Goal: Transaction & Acquisition: Purchase product/service

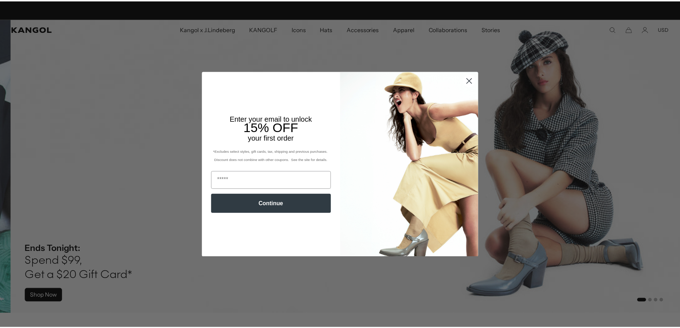
scroll to position [0, 147]
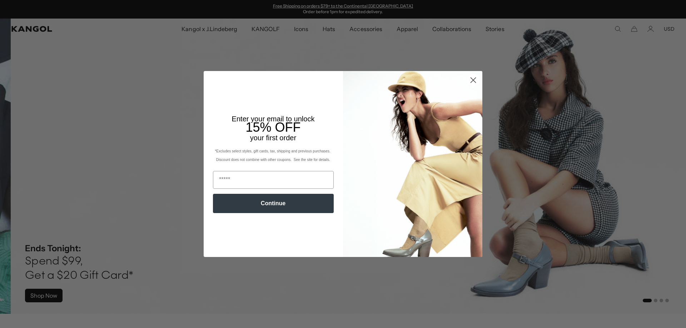
click at [474, 80] on circle "Close dialog" at bounding box center [473, 80] width 12 height 12
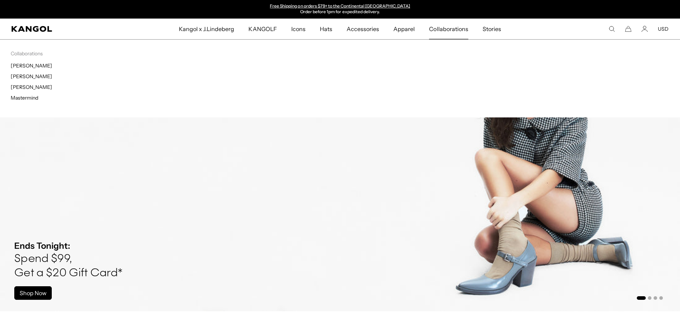
click at [437, 29] on span "Collaborations" at bounding box center [448, 29] width 39 height 21
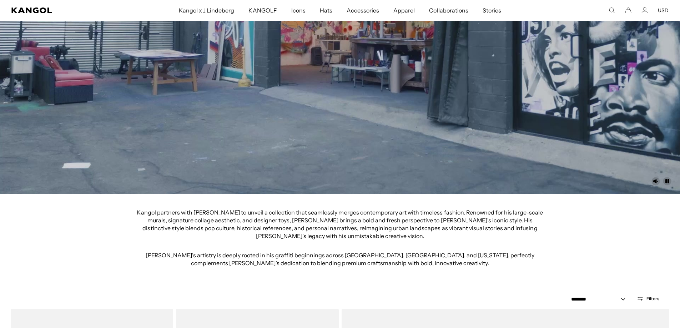
scroll to position [227, 0]
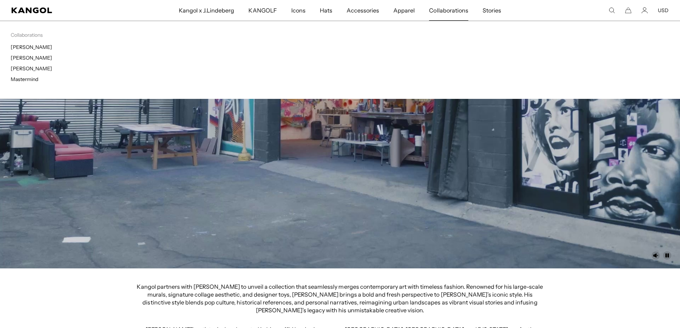
click at [448, 14] on span "Collaborations" at bounding box center [448, 10] width 39 height 21
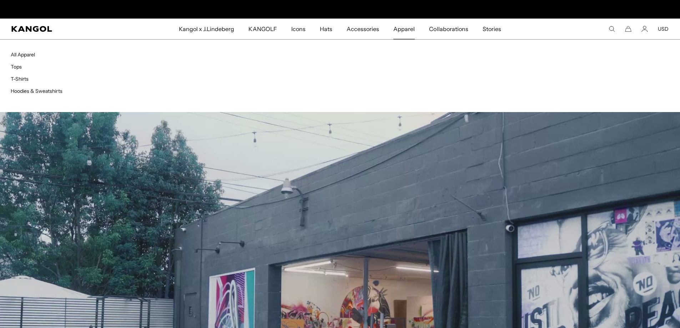
scroll to position [0, 147]
click at [20, 67] on link "Tops" at bounding box center [16, 67] width 11 height 6
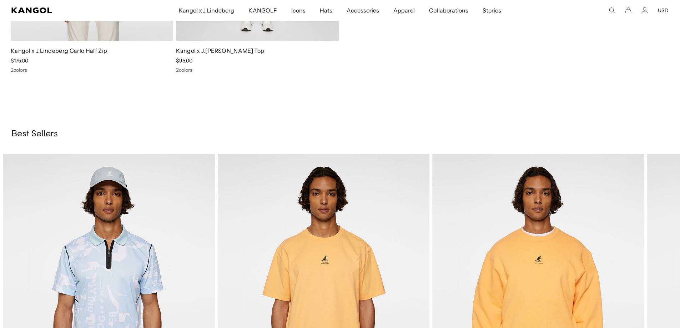
scroll to position [679, 0]
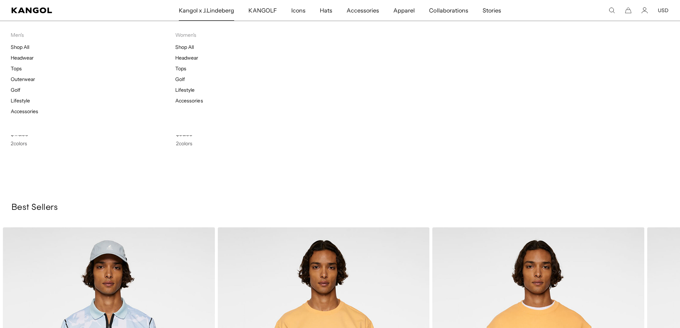
click at [219, 14] on span "Kangol x J.Lindeberg" at bounding box center [207, 10] width 56 height 21
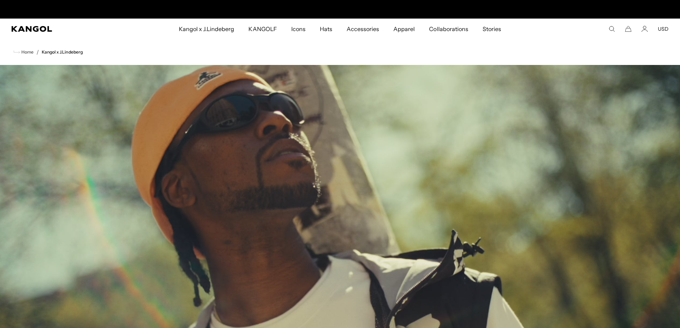
click at [213, 28] on span "Kangol x J.Lindeberg" at bounding box center [207, 29] width 56 height 21
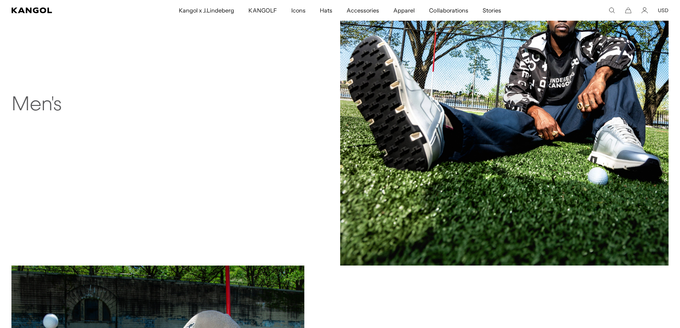
scroll to position [679, 0]
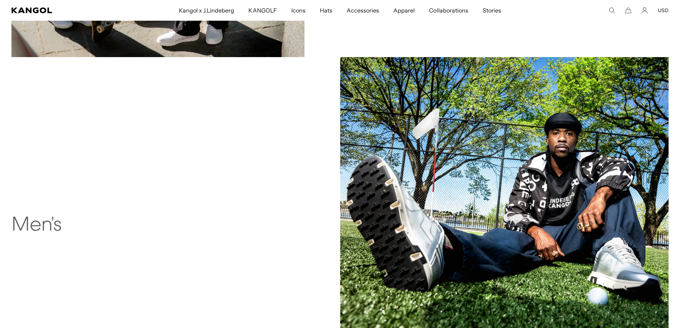
click at [38, 227] on h2 "Men's" at bounding box center [113, 225] width 205 height 23
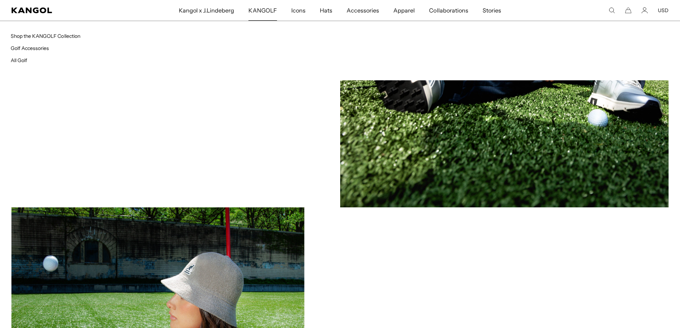
scroll to position [0, 147]
click at [260, 11] on span "KANGOLF" at bounding box center [263, 10] width 28 height 21
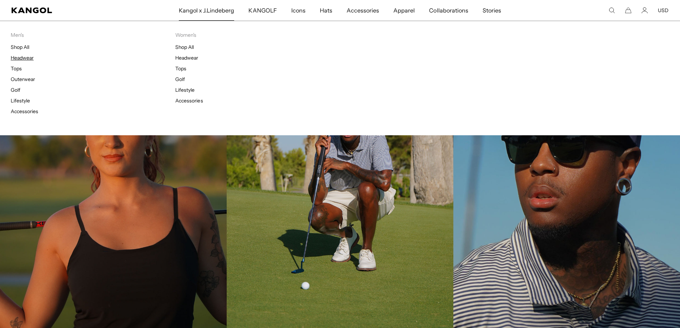
scroll to position [0, 147]
click at [21, 47] on link "Shop All" at bounding box center [20, 47] width 19 height 6
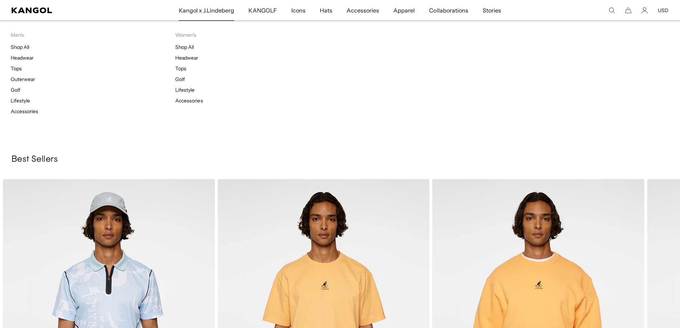
scroll to position [0, 147]
click at [23, 60] on link "Headwear" at bounding box center [22, 58] width 23 height 6
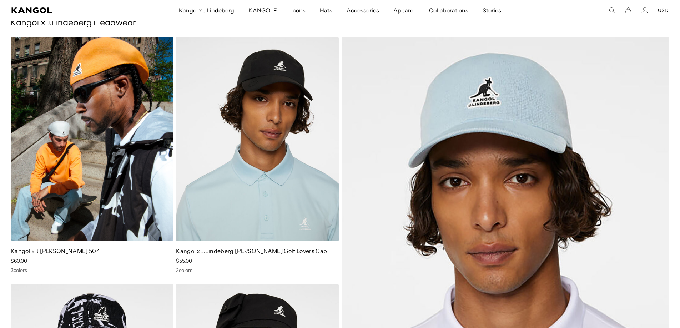
scroll to position [71, 0]
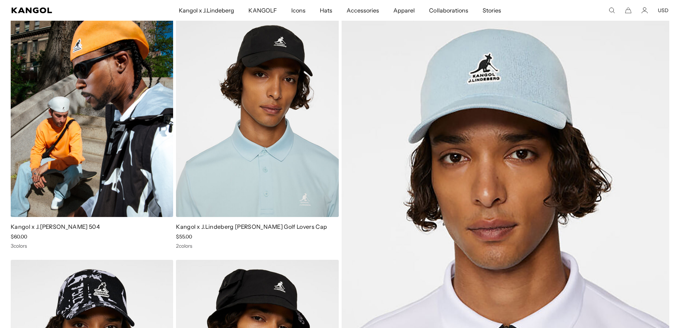
click at [92, 219] on div "Kangol x J.Lindeberg Douglas 504 Sale Price $60.00 3 colors" at bounding box center [92, 131] width 162 height 236
click at [97, 223] on link "Kangol x J.[PERSON_NAME] 504" at bounding box center [55, 226] width 89 height 7
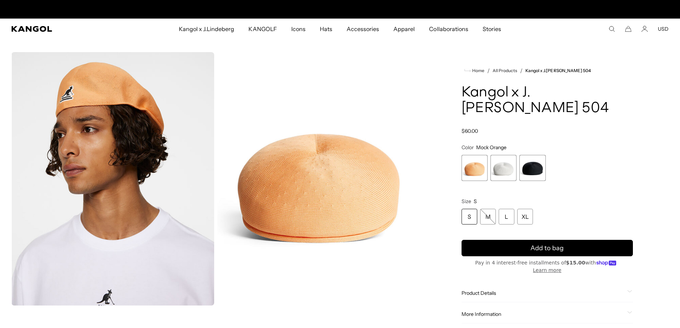
scroll to position [0, 147]
click at [501, 166] on span "2 of 3" at bounding box center [504, 168] width 26 height 26
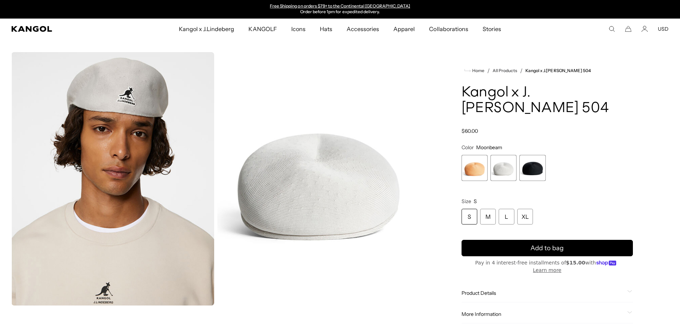
click at [535, 165] on span "3 of 3" at bounding box center [533, 168] width 26 height 26
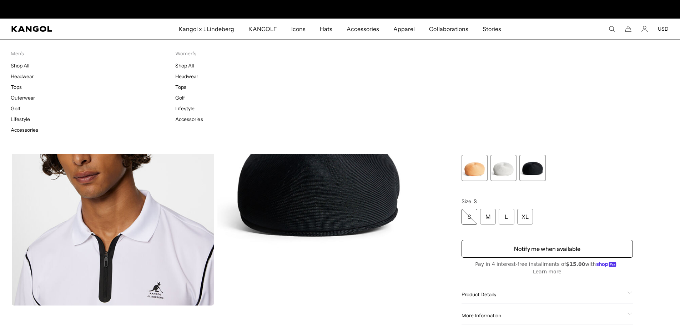
scroll to position [0, 147]
click at [21, 67] on link "Shop All" at bounding box center [20, 65] width 19 height 6
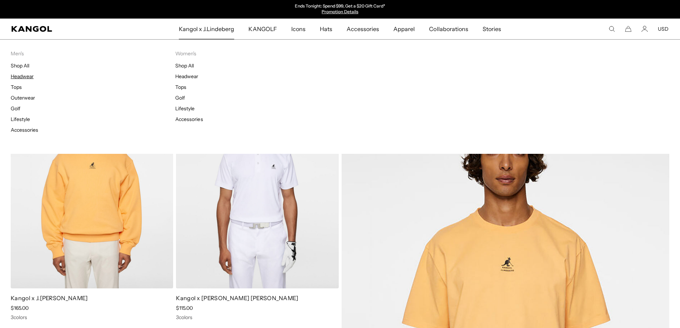
click at [22, 77] on link "Headwear" at bounding box center [22, 76] width 23 height 6
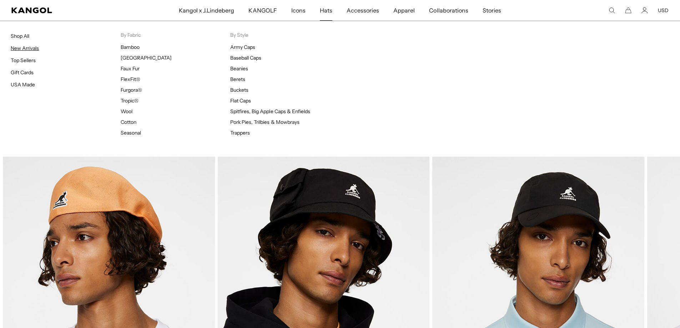
click at [14, 49] on link "New Arrivals" at bounding box center [25, 48] width 28 height 6
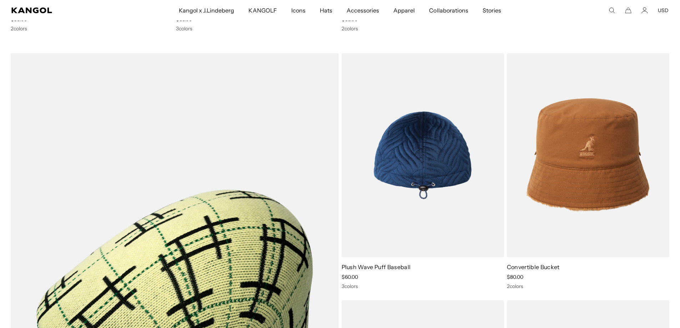
scroll to position [0, 147]
click at [360, 269] on link "Plush Wave Puff Baseball" at bounding box center [376, 267] width 69 height 7
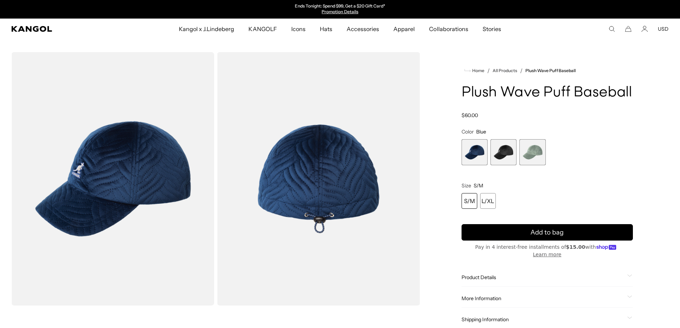
click at [506, 154] on span "2 of 3" at bounding box center [504, 152] width 26 height 26
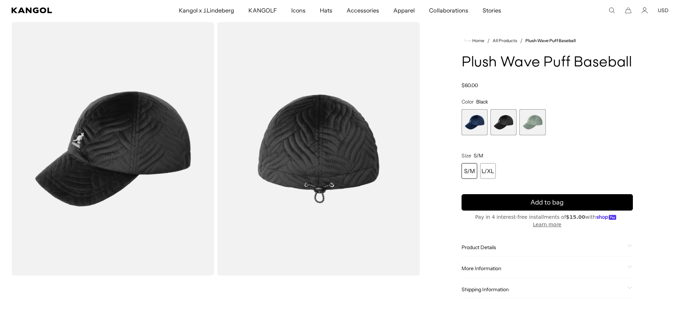
scroll to position [71, 0]
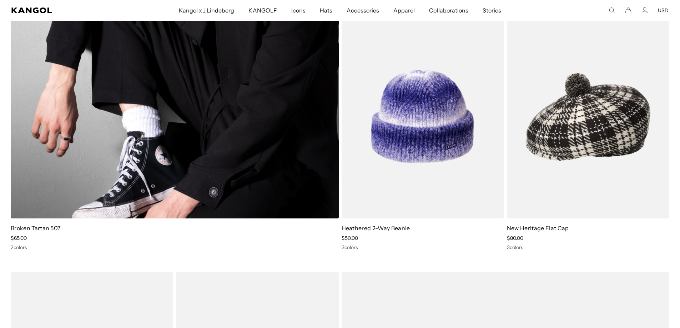
scroll to position [831, 0]
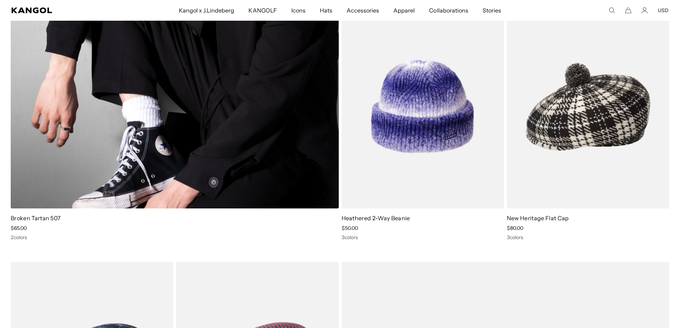
click at [43, 220] on link "Broken Tartan 507" at bounding box center [36, 218] width 50 height 7
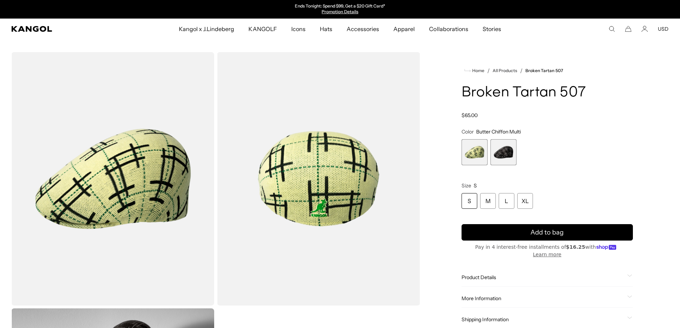
click at [502, 159] on span "2 of 2" at bounding box center [504, 152] width 26 height 26
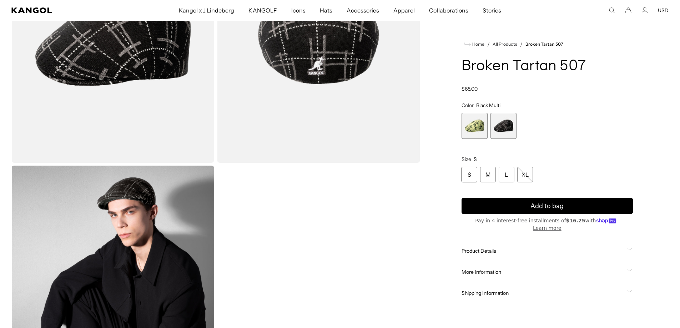
scroll to position [0, 147]
click at [500, 131] on span "2 of 2" at bounding box center [504, 126] width 26 height 26
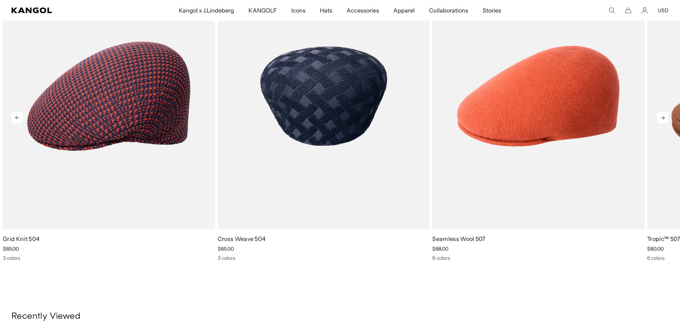
scroll to position [0, 0]
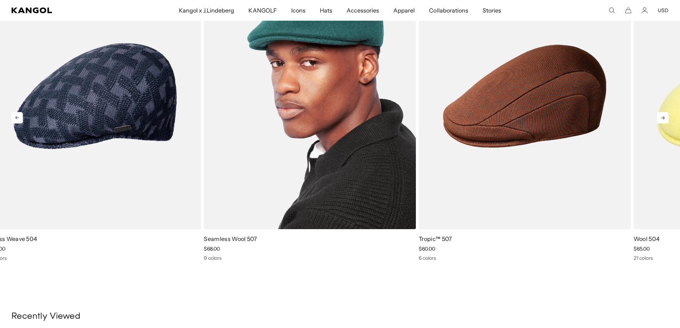
drag, startPoint x: 450, startPoint y: 171, endPoint x: 346, endPoint y: 168, distance: 104.3
click at [346, 168] on img "3 of 5" at bounding box center [310, 96] width 212 height 266
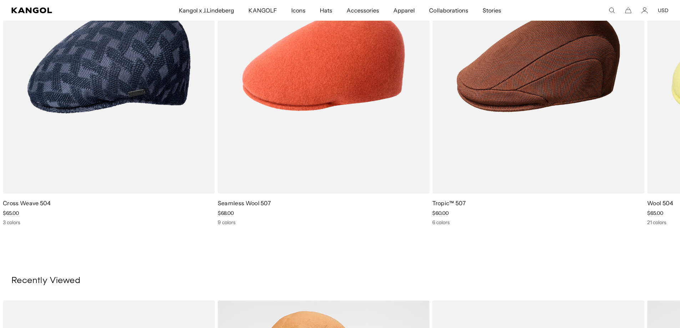
scroll to position [0, 147]
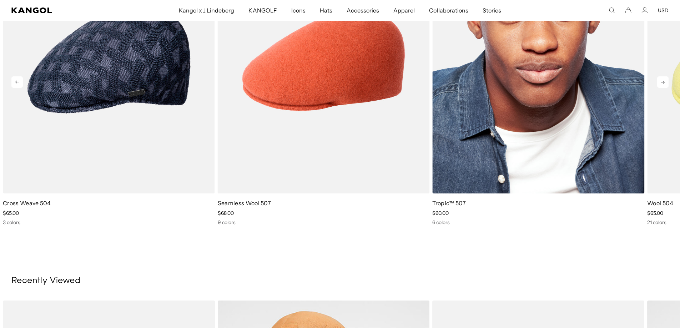
drag, startPoint x: 555, startPoint y: 244, endPoint x: 513, endPoint y: 133, distance: 118.0
click at [366, 252] on div "You Might Also Like Previous Next Sale Price" at bounding box center [340, 251] width 680 height 697
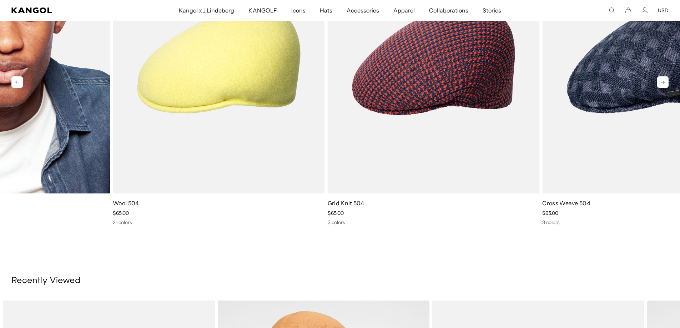
scroll to position [0, 0]
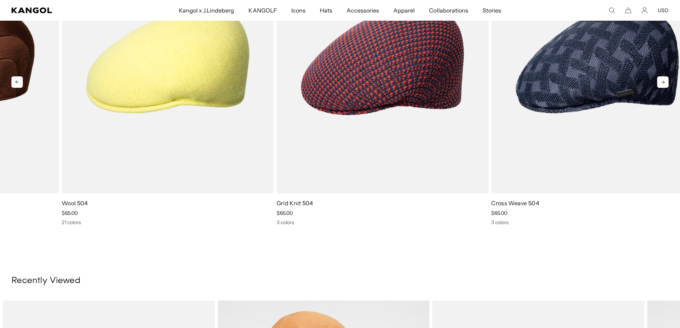
drag, startPoint x: 513, startPoint y: 133, endPoint x: 11, endPoint y: 143, distance: 501.8
click at [0, 0] on img "4 of 5" at bounding box center [0, 0] width 0 height 0
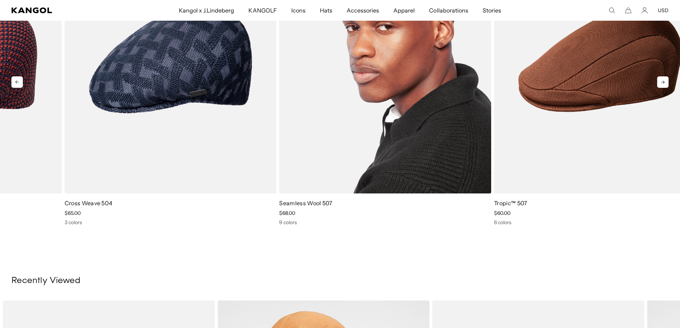
scroll to position [0, 147]
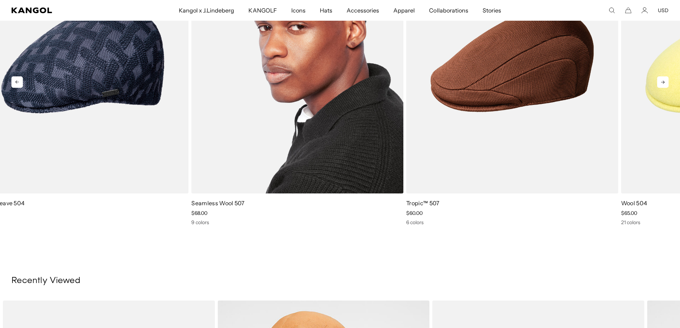
drag, startPoint x: 575, startPoint y: 139, endPoint x: 334, endPoint y: 157, distance: 241.7
click at [334, 157] on img "3 of 5" at bounding box center [297, 61] width 212 height 266
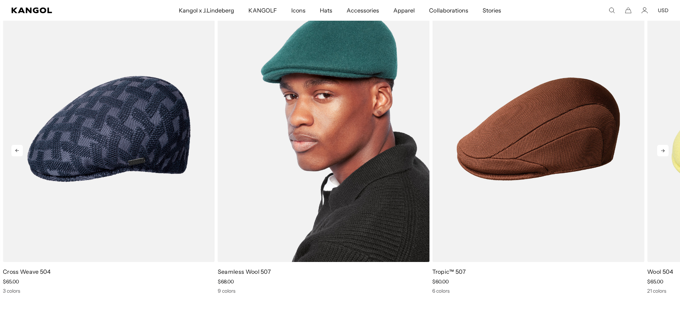
scroll to position [643, 0]
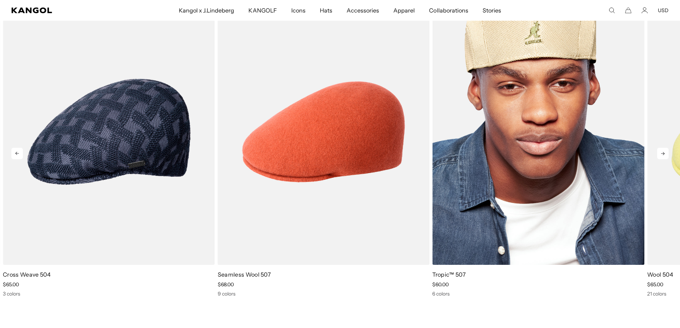
click at [520, 164] on img "4 of 5" at bounding box center [538, 132] width 212 height 266
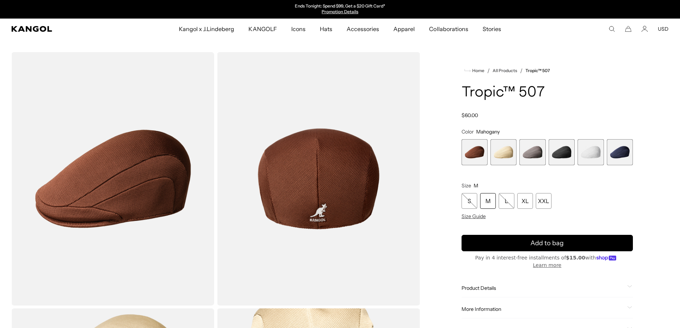
click at [620, 155] on span "6 of 6" at bounding box center [620, 152] width 26 height 26
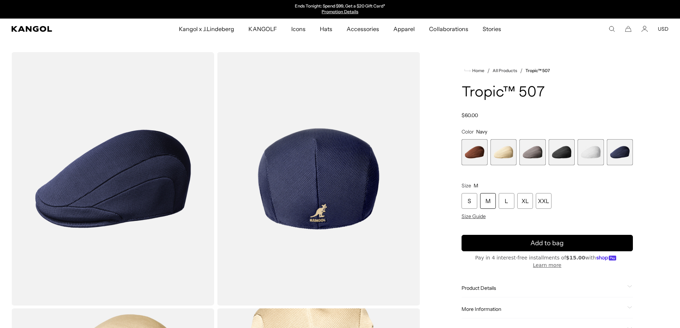
click at [554, 147] on span "4 of 6" at bounding box center [562, 152] width 26 height 26
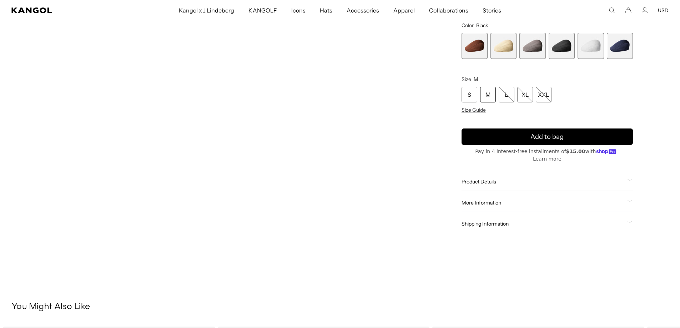
click at [535, 56] on span "3 of 6" at bounding box center [533, 46] width 26 height 26
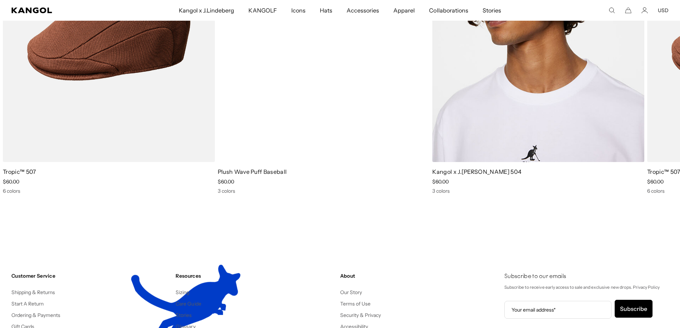
scroll to position [1125, 0]
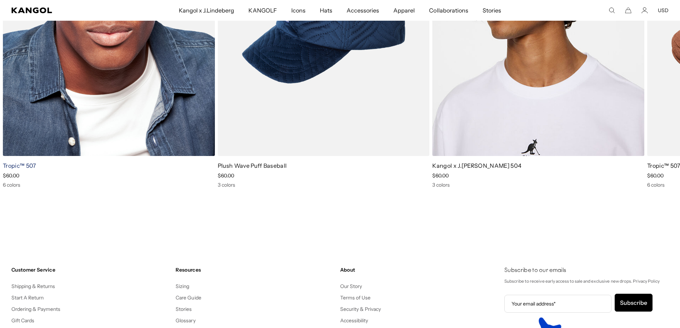
click at [26, 166] on link "Tropic™ 507" at bounding box center [20, 165] width 34 height 7
click at [12, 179] on div "Tropic™ 507 Sale Price $60.00 6 colors" at bounding box center [109, 175] width 212 height 26
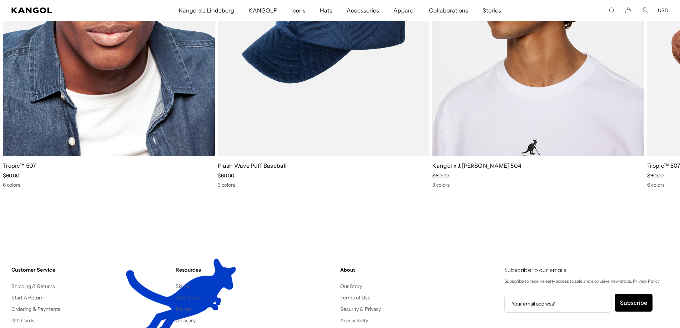
click at [13, 185] on div "6 colors" at bounding box center [109, 185] width 212 height 6
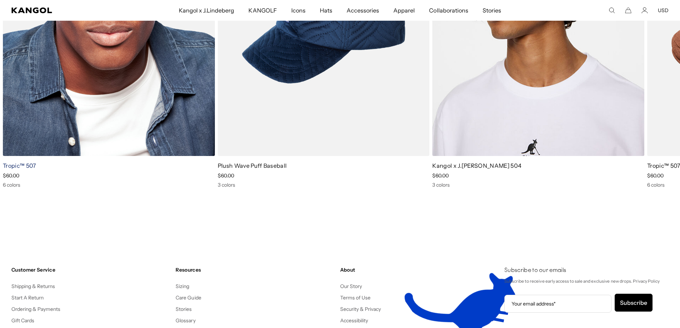
click at [18, 163] on link "Tropic™ 507" at bounding box center [20, 165] width 34 height 7
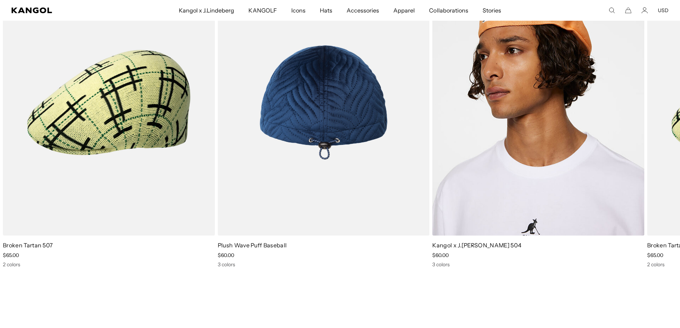
scroll to position [0, 147]
